Goal: Navigation & Orientation: Find specific page/section

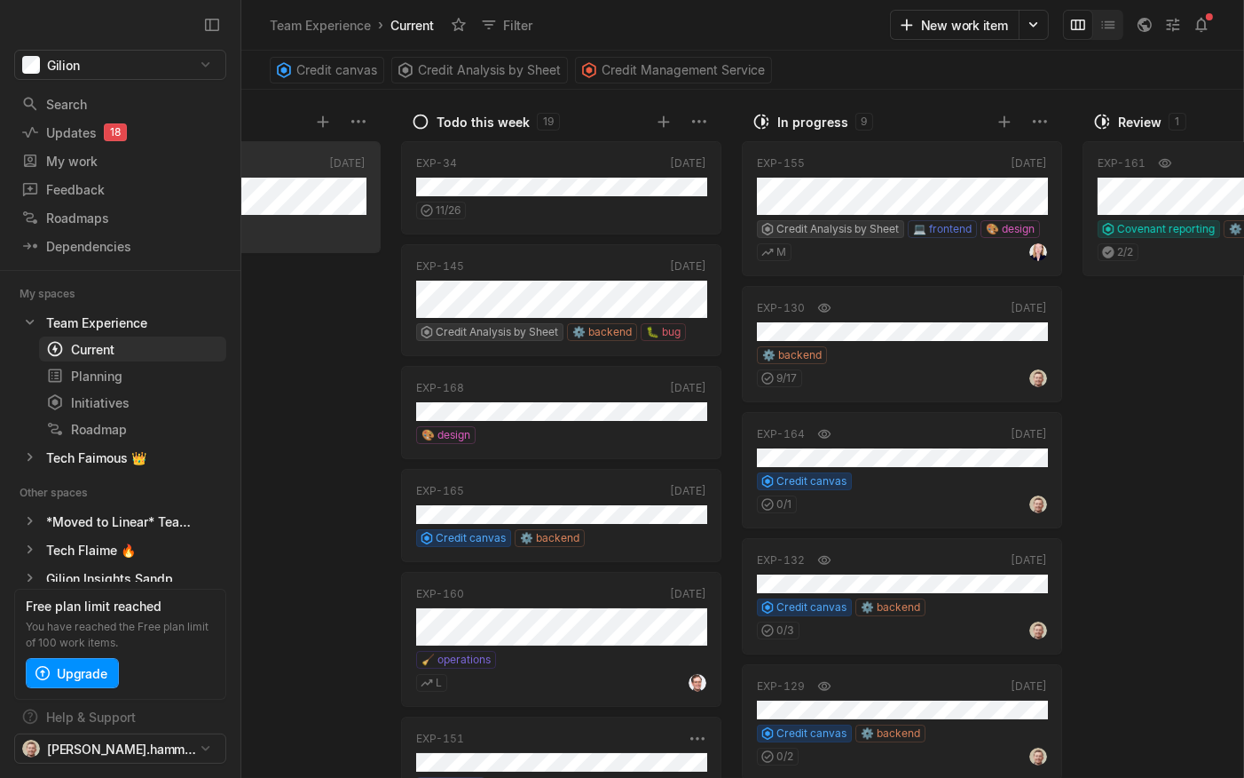
scroll to position [0, 231]
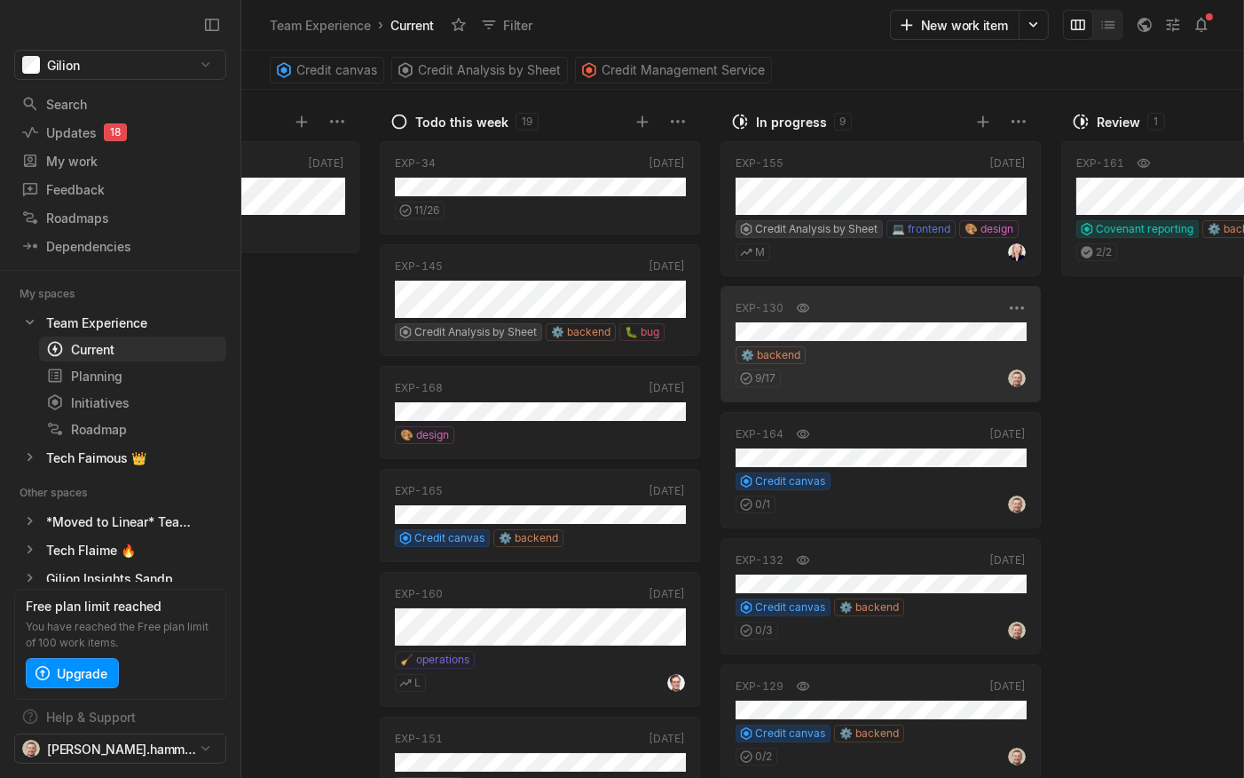
click at [841, 340] on div "EXP-130 [DATE] ⚙️ backend 9 / 17" at bounding box center [881, 344] width 320 height 116
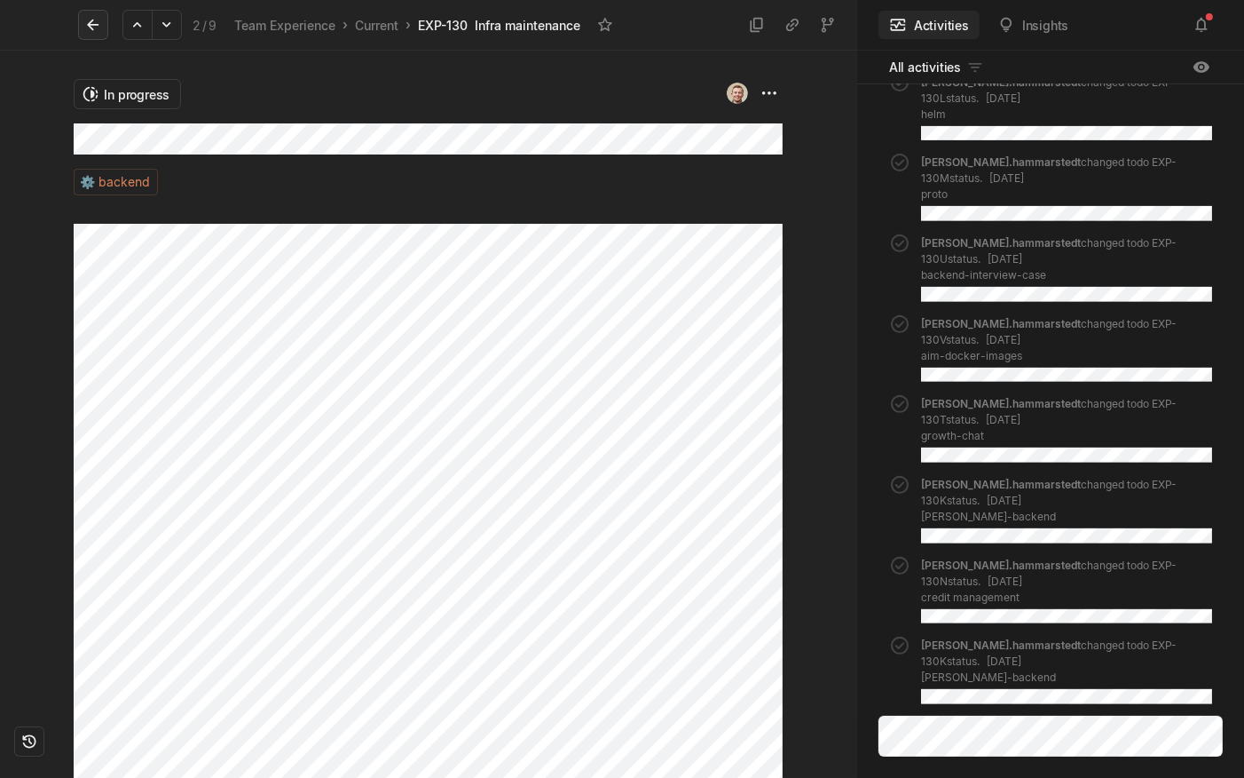
click at [98, 22] on icon at bounding box center [93, 25] width 18 height 18
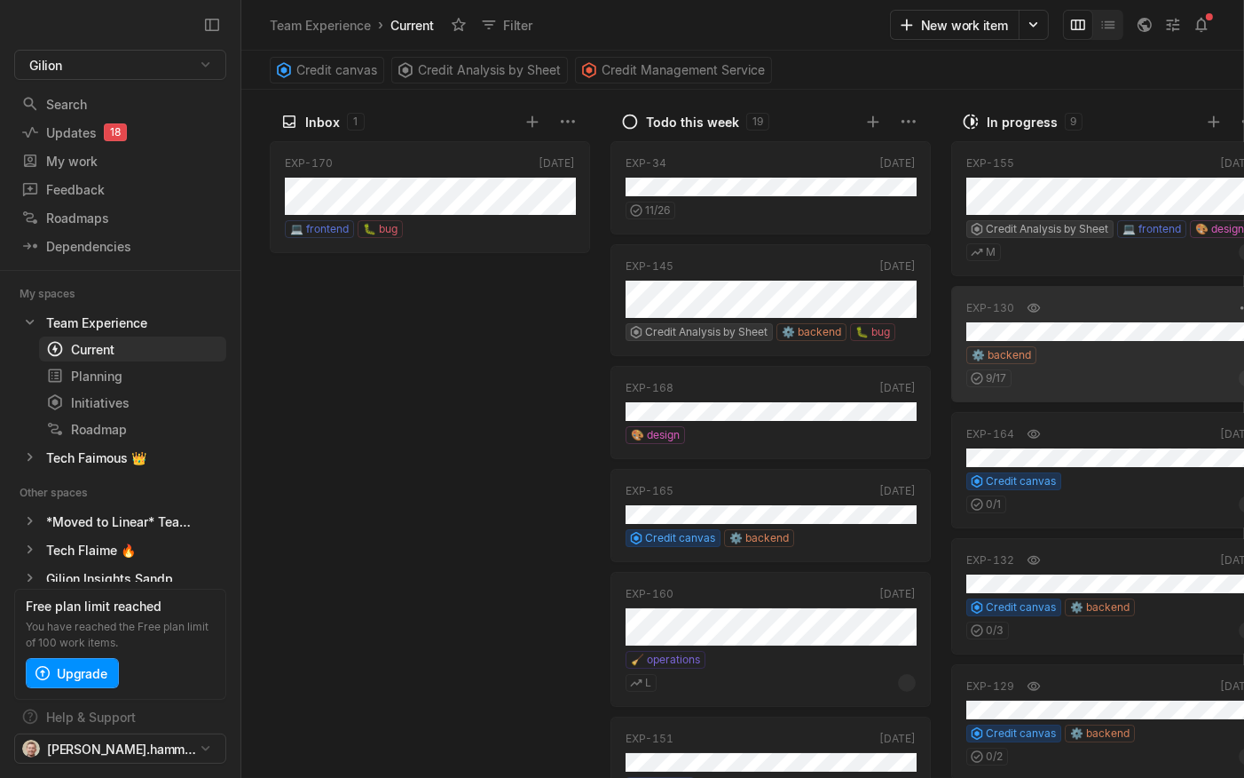
scroll to position [0, 231]
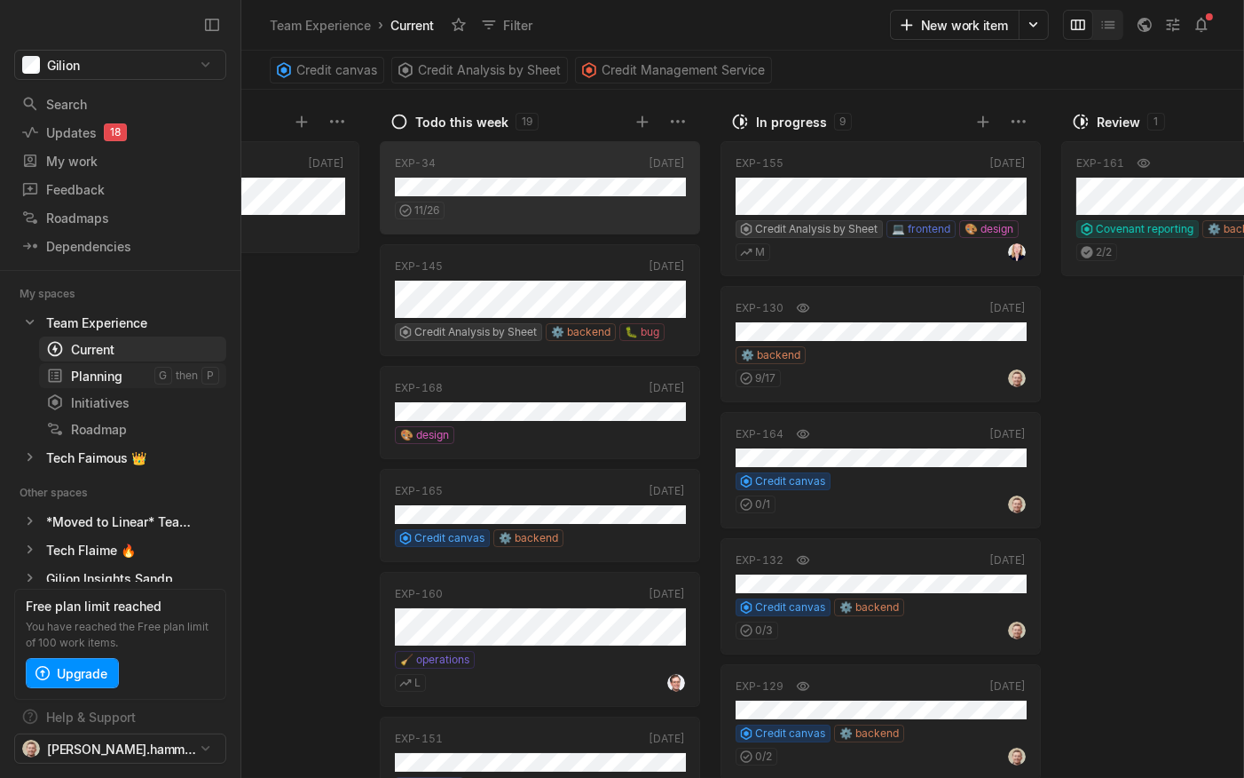
click at [89, 364] on link "Planning g then p" at bounding box center [132, 375] width 187 height 25
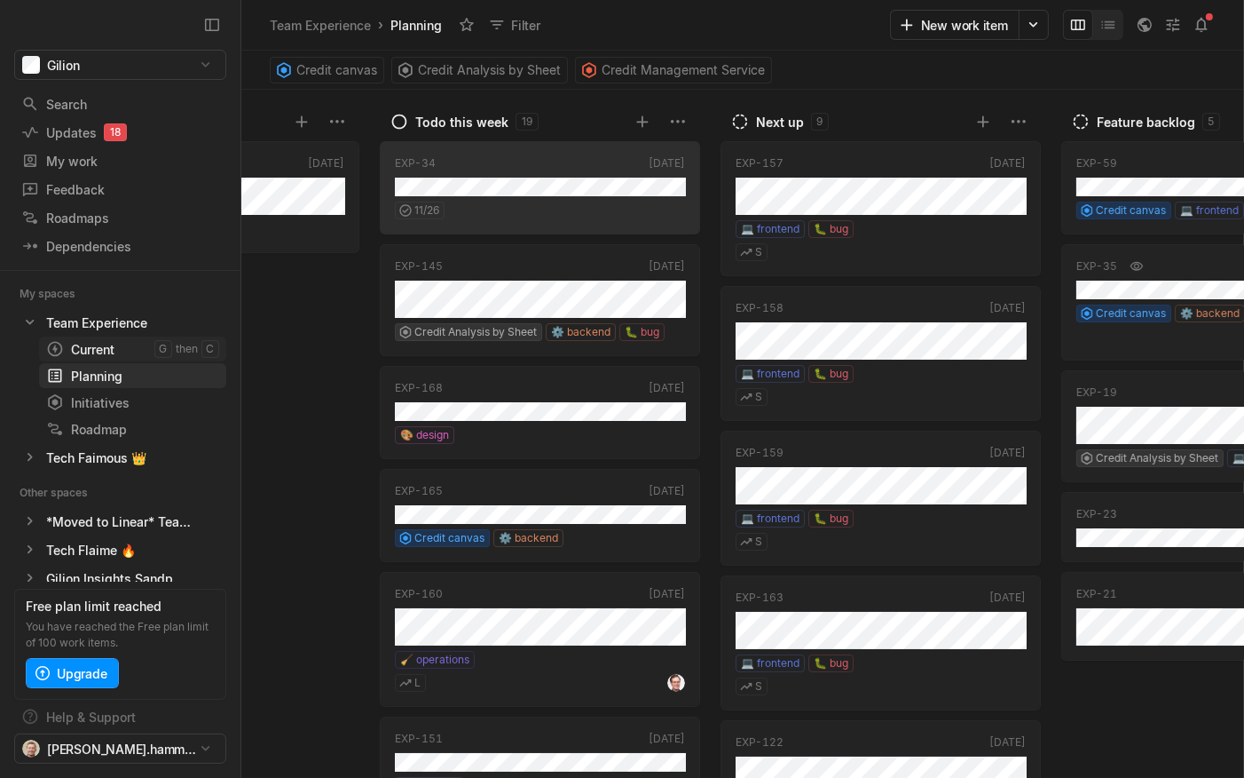
click at [105, 349] on div "Current" at bounding box center [100, 349] width 108 height 19
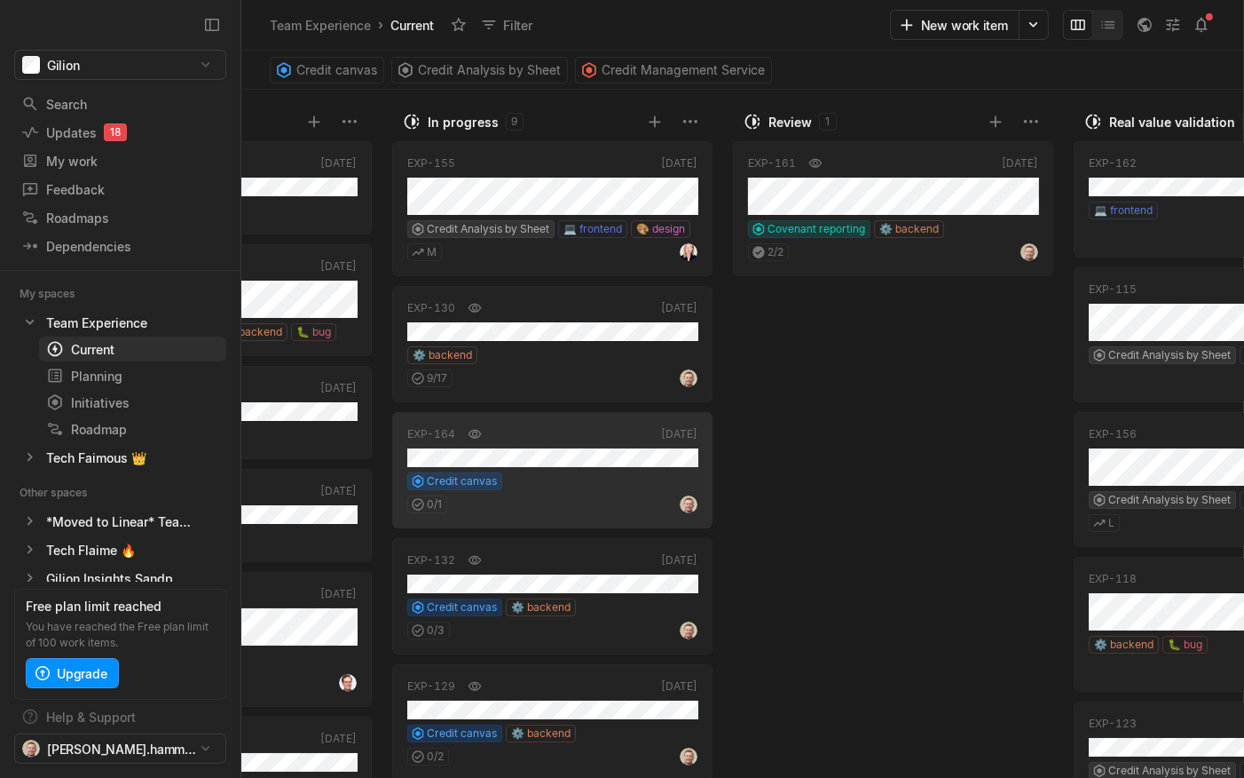
scroll to position [0, 578]
